Goal: Information Seeking & Learning: Learn about a topic

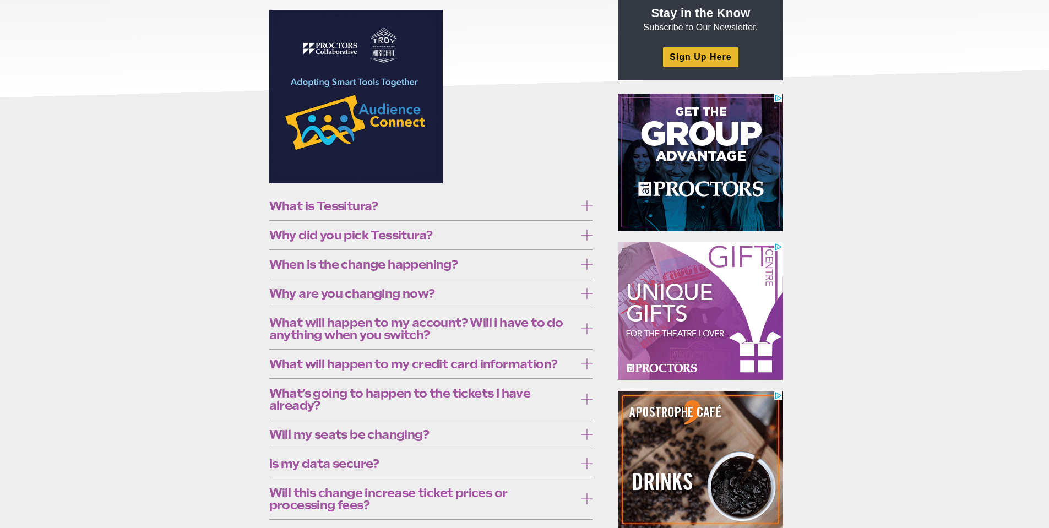
scroll to position [165, 0]
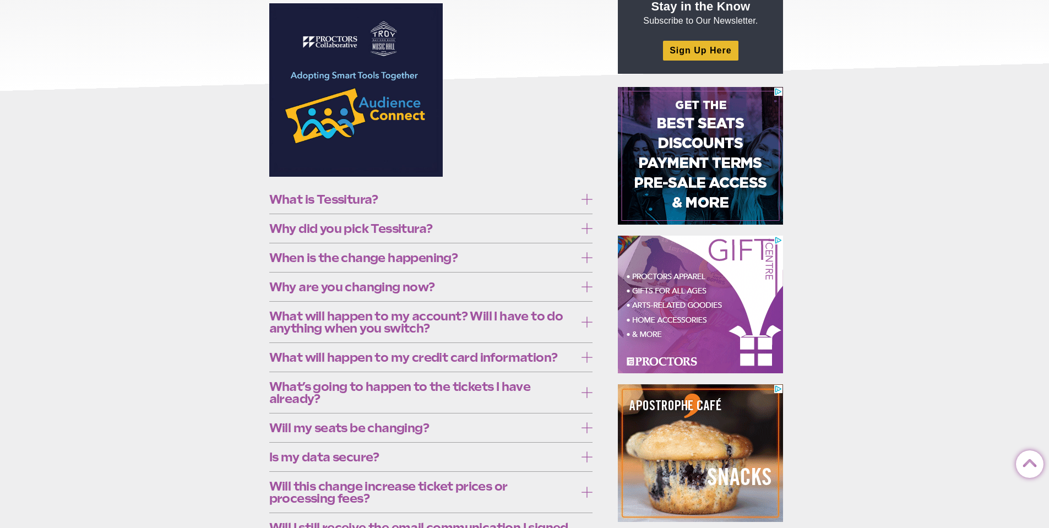
click at [330, 223] on span "Why did you pick Tessitura?" at bounding box center [422, 229] width 307 height 12
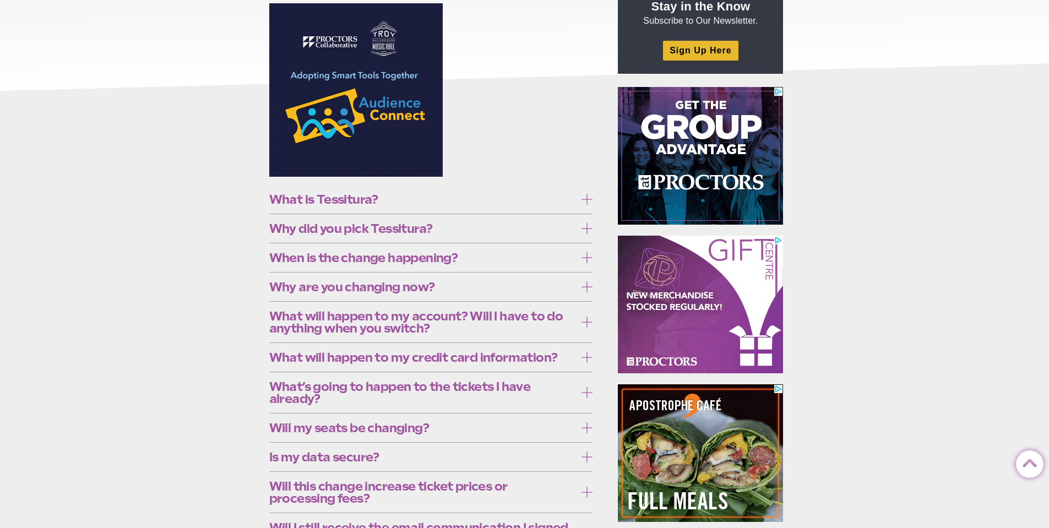
click at [370, 224] on span "Why did you pick Tessitura?" at bounding box center [422, 229] width 307 height 12
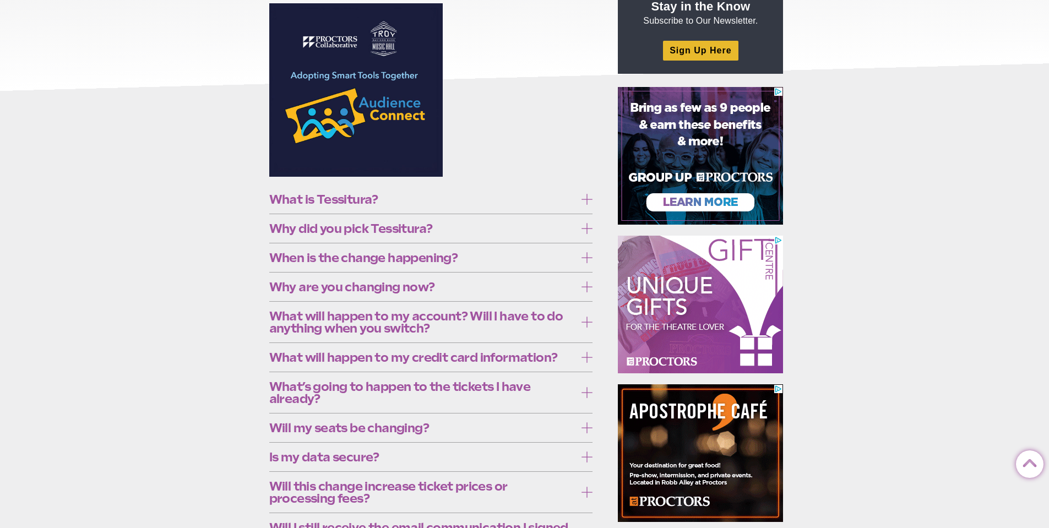
click at [368, 199] on span "What is Tessitura?" at bounding box center [422, 199] width 307 height 12
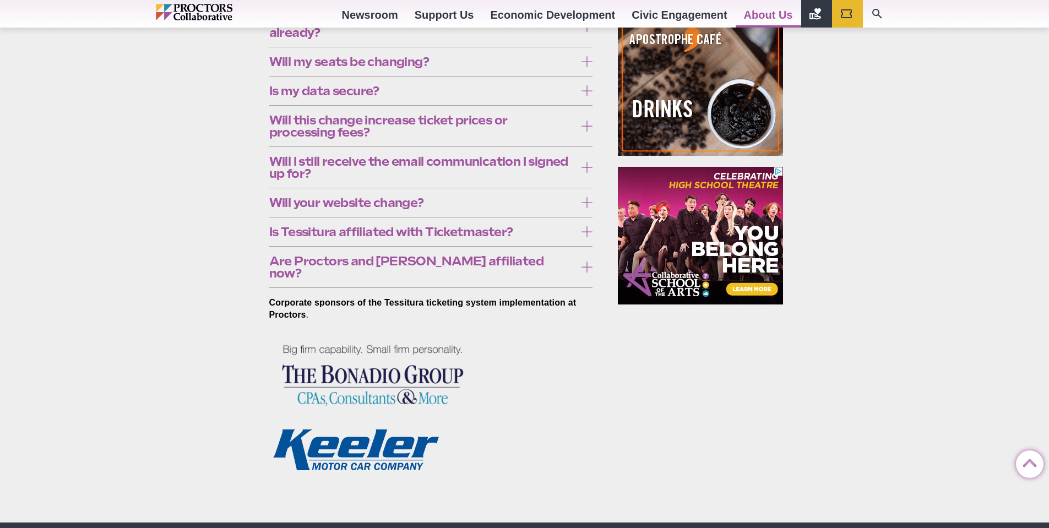
scroll to position [551, 0]
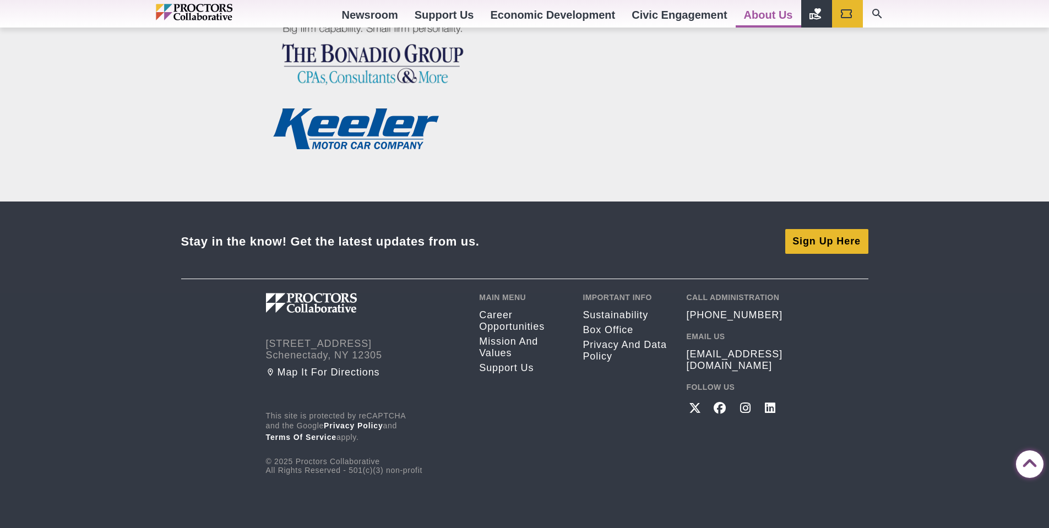
scroll to position [881, 0]
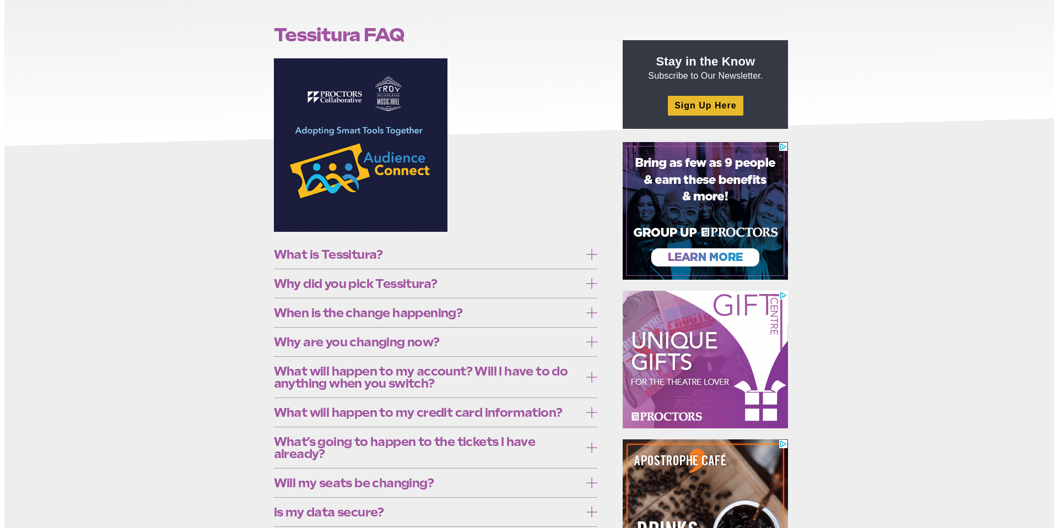
scroll to position [0, 0]
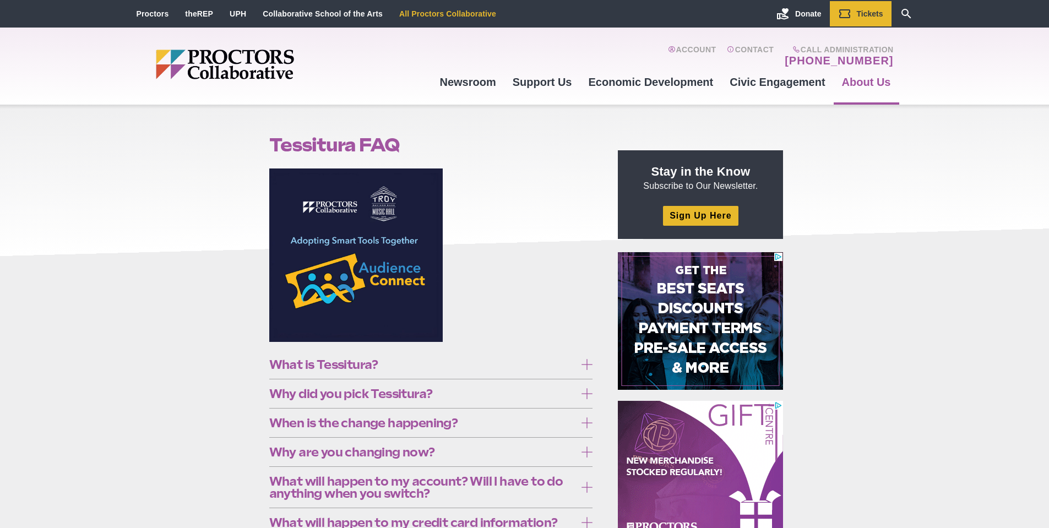
click at [435, 19] on li "All Proctors Collaborative" at bounding box center [447, 13] width 113 height 25
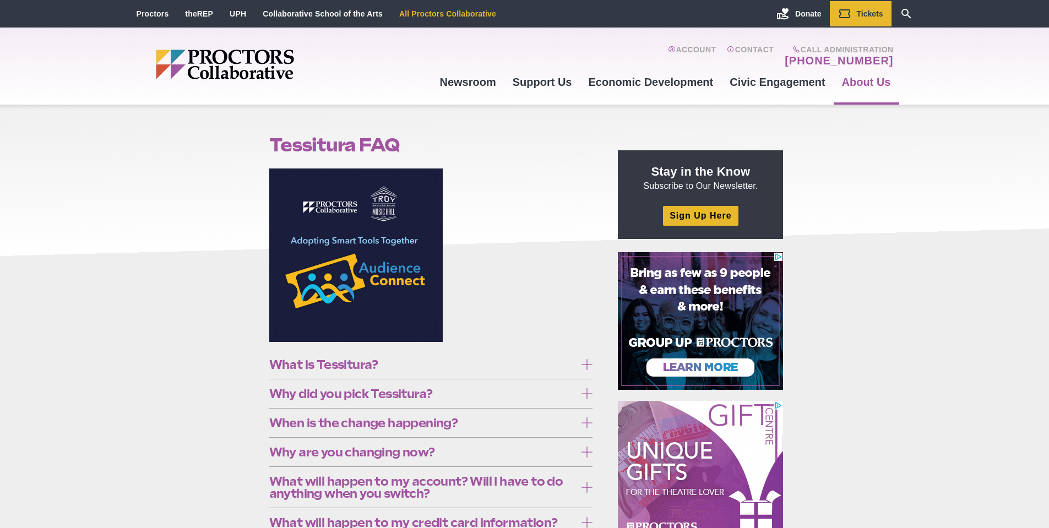
click at [431, 17] on link "All Proctors Collaborative" at bounding box center [447, 13] width 97 height 9
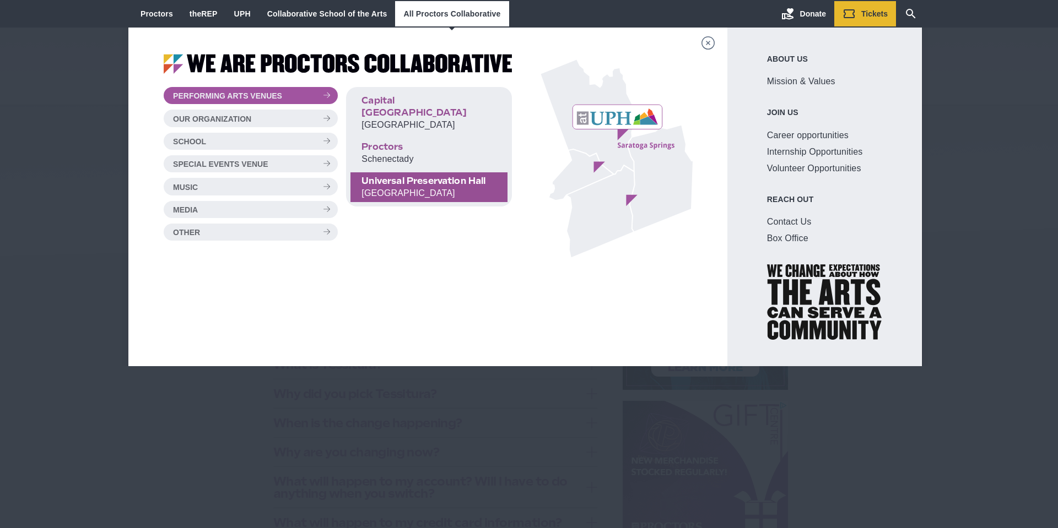
click at [396, 175] on span "Universal Preservation Hall" at bounding box center [428, 181] width 135 height 12
